Goal: Transaction & Acquisition: Download file/media

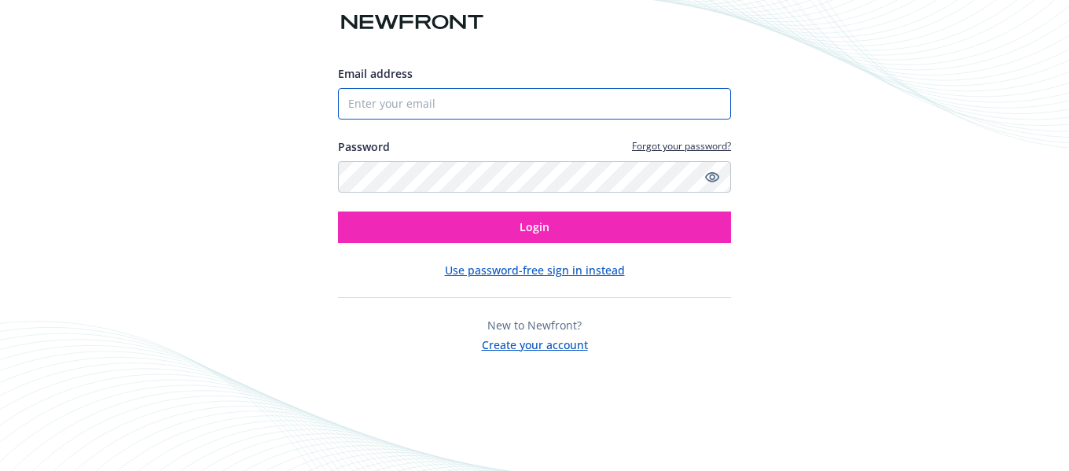
click at [436, 102] on input "Email address" at bounding box center [534, 103] width 393 height 31
type input "[EMAIL_ADDRESS][DOMAIN_NAME]"
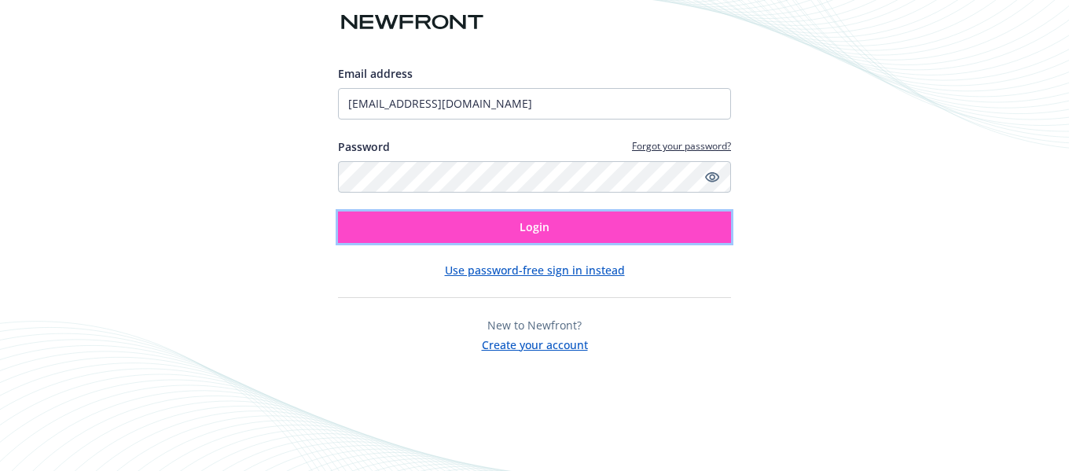
click at [509, 226] on button "Login" at bounding box center [534, 226] width 393 height 31
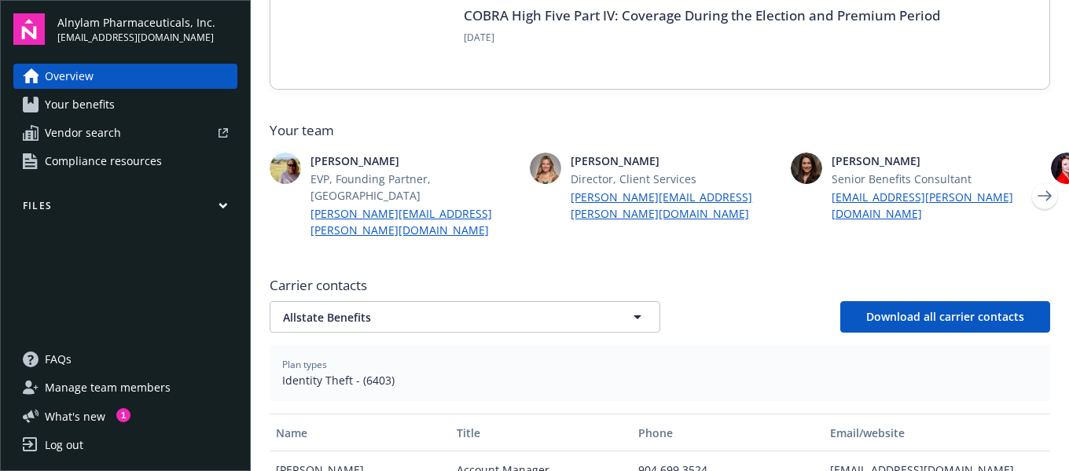
scroll to position [393, 0]
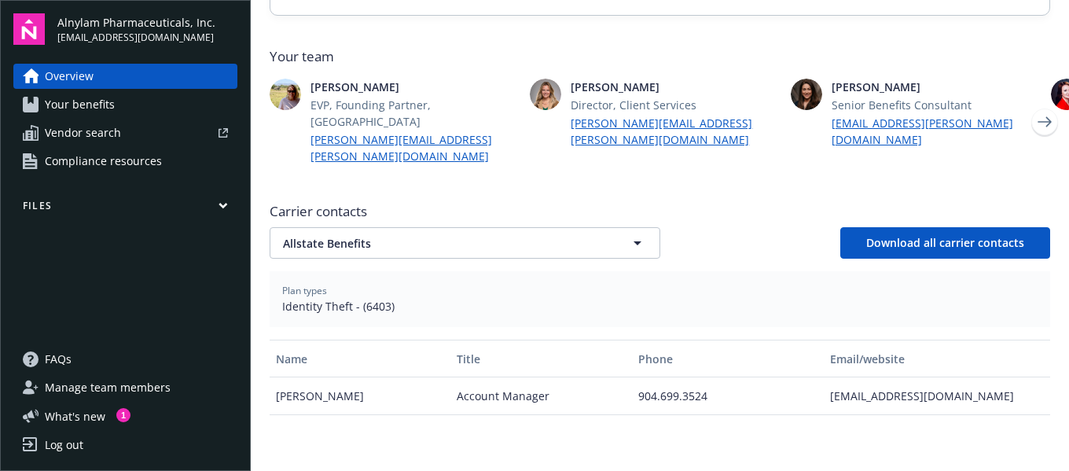
click at [129, 211] on button "Files" at bounding box center [125, 209] width 224 height 20
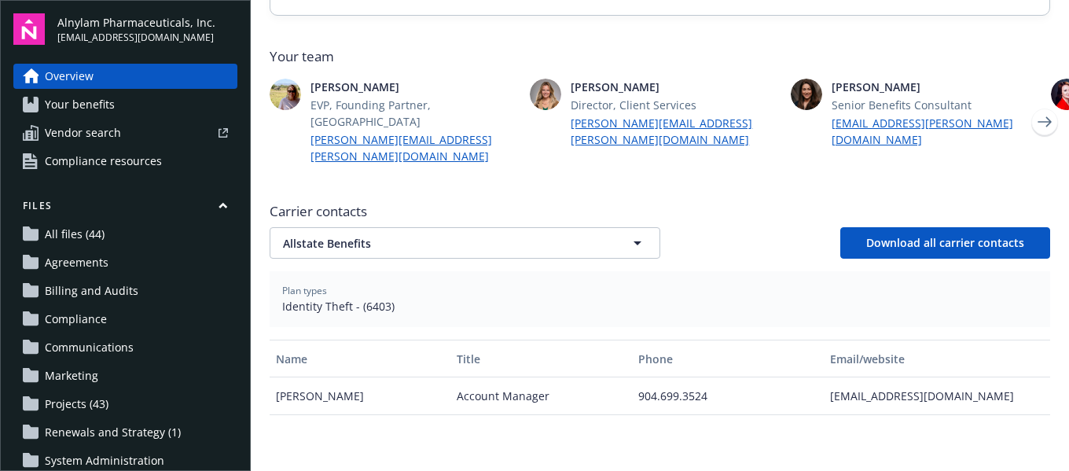
click at [68, 233] on span "All files (44)" at bounding box center [75, 234] width 60 height 25
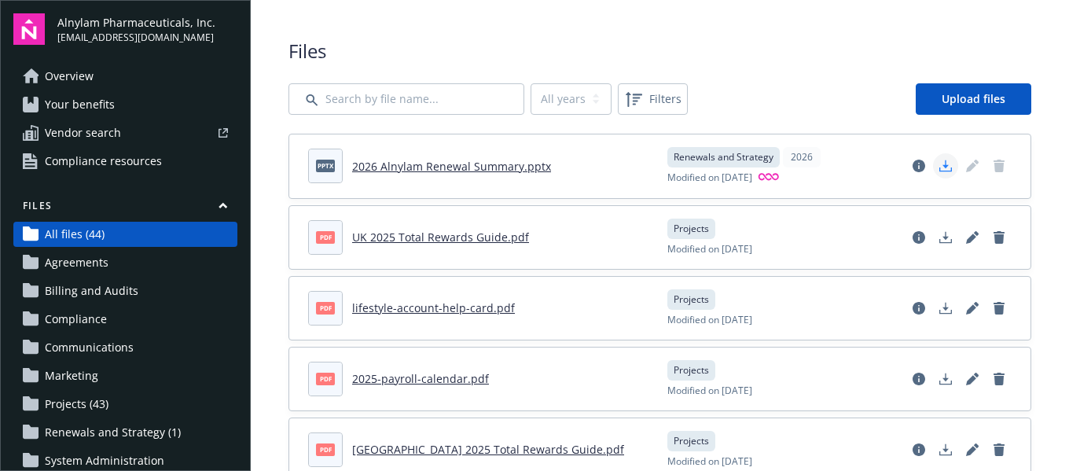
click at [940, 171] on link "Download document" at bounding box center [945, 165] width 25 height 25
